Goal: Find contact information: Find contact information

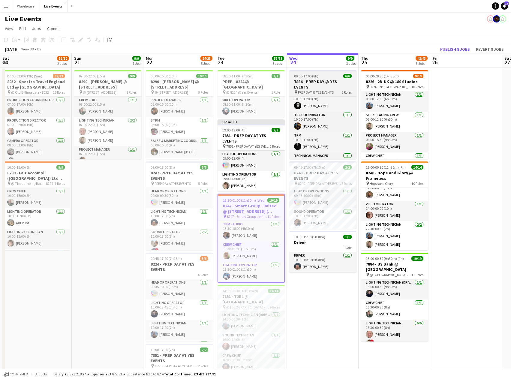
scroll to position [55, 0]
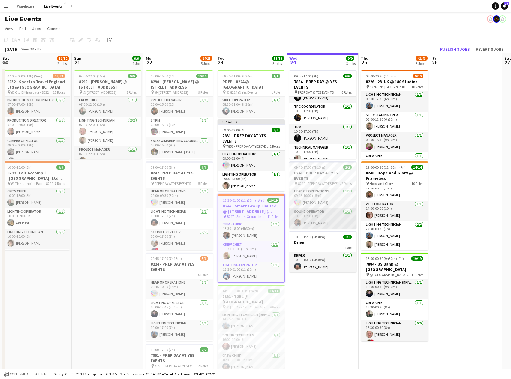
click at [316, 220] on app-card-role "Sound Operator [DATE] 10:00-17:00 (7h) [PERSON_NAME]" at bounding box center [322, 218] width 67 height 20
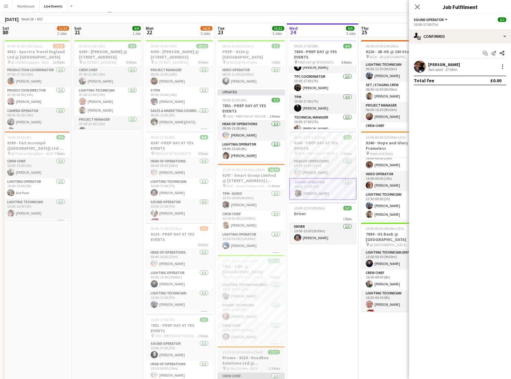
scroll to position [0, 0]
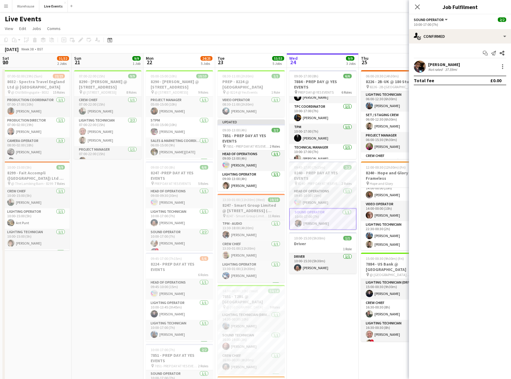
click at [251, 204] on h3 "8247 - Smart Group Limited @ [STREET_ADDRESS] ( Formerly Freemasons' Hall)" at bounding box center [251, 208] width 67 height 11
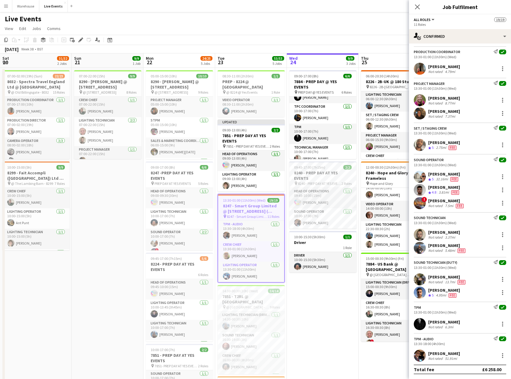
scroll to position [60, 0]
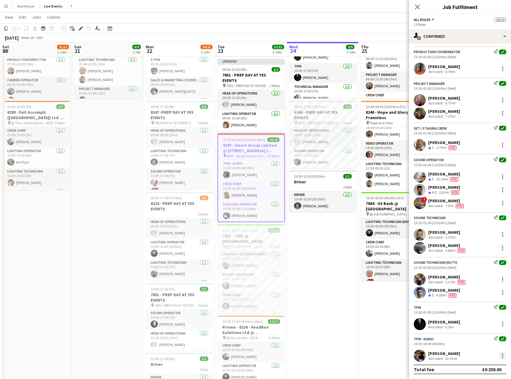
click at [502, 354] on div at bounding box center [502, 353] width 1 height 1
click at [498, 354] on div at bounding box center [255, 189] width 511 height 379
click at [494, 338] on icon at bounding box center [496, 338] width 4 height 4
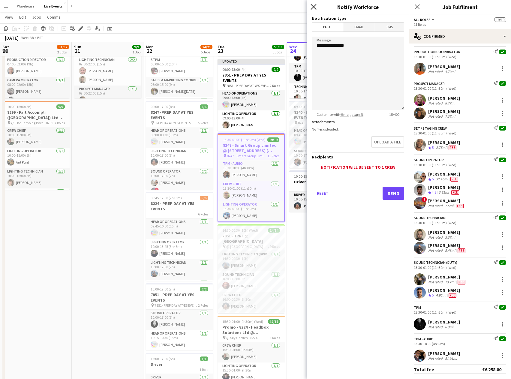
click at [311, 6] on icon "Close pop-in" at bounding box center [314, 7] width 6 height 6
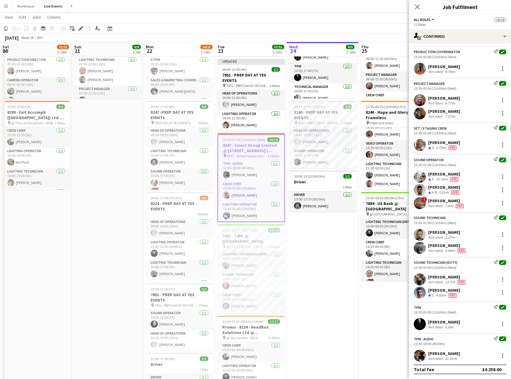
click at [429, 295] on icon "Crew rating" at bounding box center [429, 295] width 3 height 3
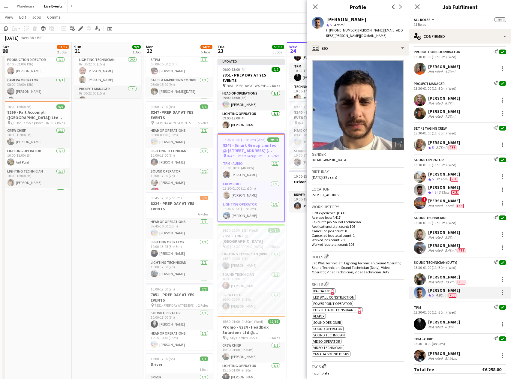
click at [328, 26] on icon "star" at bounding box center [327, 25] width 3 height 3
click at [327, 26] on icon "star" at bounding box center [327, 25] width 3 height 3
click at [315, 5] on icon "Close pop-in" at bounding box center [316, 7] width 6 height 6
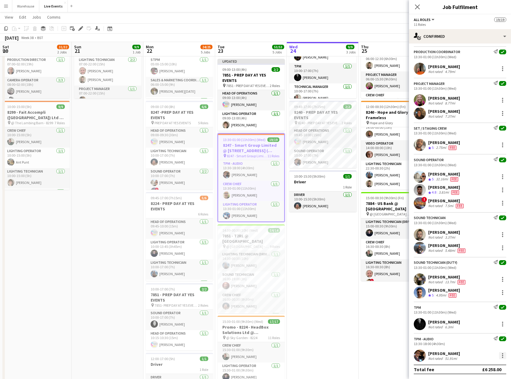
click at [499, 355] on div at bounding box center [502, 355] width 7 height 7
drag, startPoint x: 508, startPoint y: 270, endPoint x: 506, endPoint y: 241, distance: 28.3
click at [506, 241] on div at bounding box center [255, 189] width 511 height 379
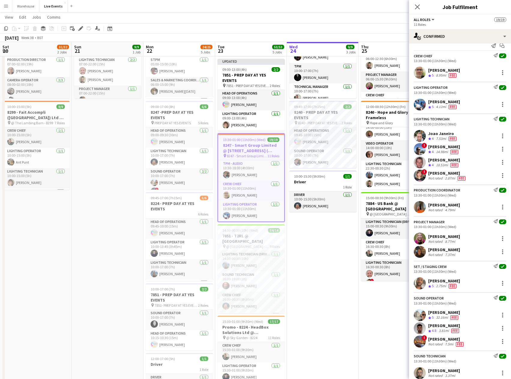
scroll to position [0, 0]
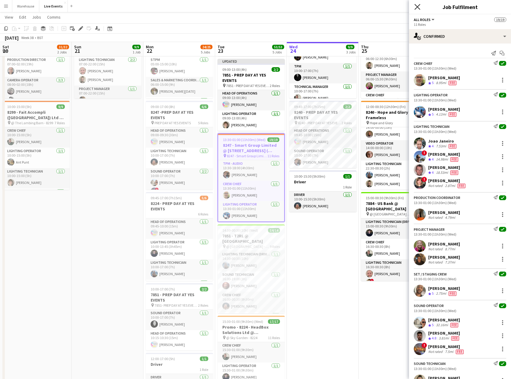
click at [416, 8] on icon at bounding box center [418, 7] width 6 height 6
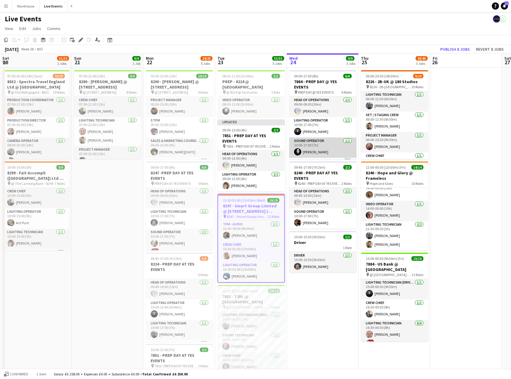
scroll to position [30, 0]
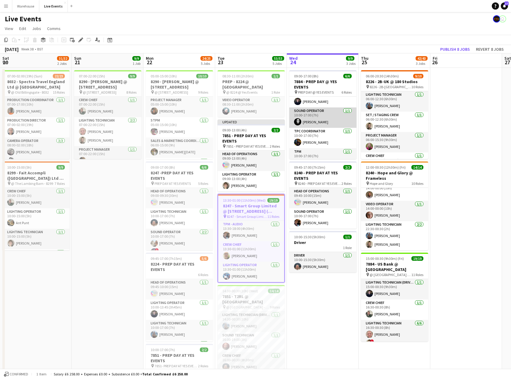
click at [315, 107] on app-card-role "Sound Operator [DATE] 10:00-17:00 (7h) [PERSON_NAME]" at bounding box center [322, 117] width 67 height 20
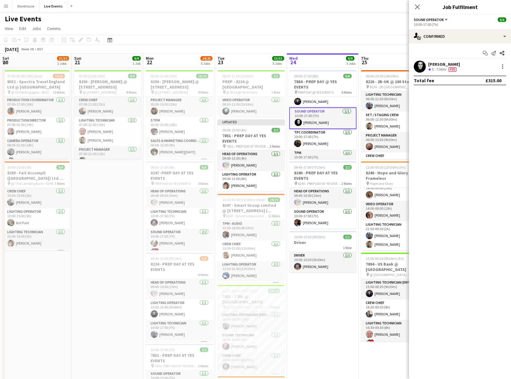
click at [441, 65] on div "[PERSON_NAME]" at bounding box center [444, 64] width 32 height 5
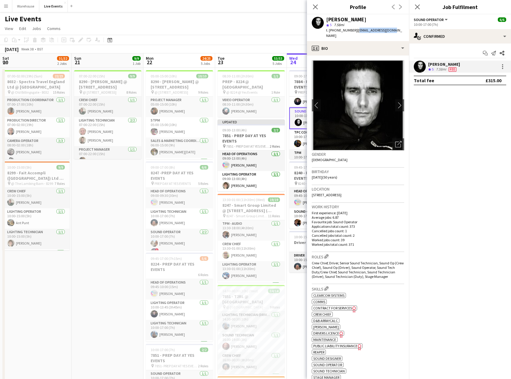
drag, startPoint x: 390, startPoint y: 29, endPoint x: 355, endPoint y: 32, distance: 35.3
click at [355, 32] on div "[PERSON_NAME] star 5 7.58mi t. [PHONE_NUMBER] | [EMAIL_ADDRESS][DOMAIN_NAME]" at bounding box center [358, 27] width 102 height 27
copy span "[EMAIL_ADDRESS][DOMAIN_NAME]"
click at [317, 9] on icon "Close pop-in" at bounding box center [316, 7] width 6 height 6
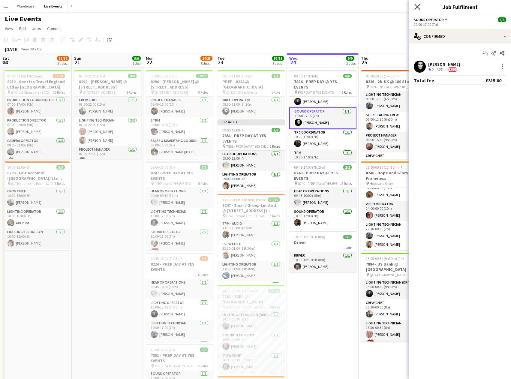
click at [420, 8] on icon "Close pop-in" at bounding box center [418, 7] width 6 height 6
